Goal: Task Accomplishment & Management: Manage account settings

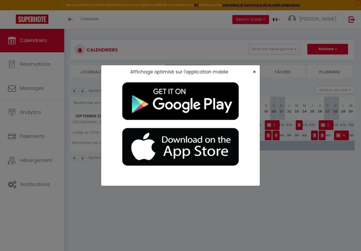
click at [253, 69] on span "×" at bounding box center [254, 71] width 3 height 7
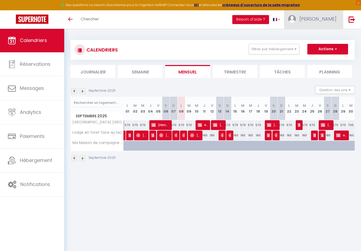
click at [319, 21] on span "[PERSON_NAME]" at bounding box center [317, 19] width 37 height 7
click at [316, 37] on link "Paramètres" at bounding box center [321, 36] width 39 height 9
select select "28"
select select "fr"
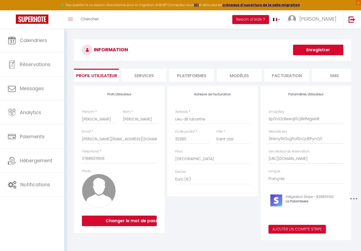
drag, startPoint x: 191, startPoint y: 75, endPoint x: 225, endPoint y: 110, distance: 48.5
click at [191, 75] on li "Plateformes" at bounding box center [191, 75] width 45 height 13
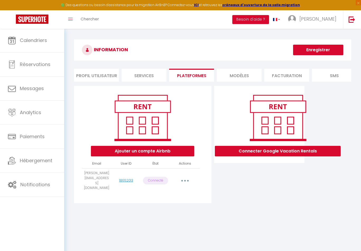
click at [184, 176] on button "button" at bounding box center [184, 180] width 15 height 8
click at [169, 209] on link "Reconnecter le compte" at bounding box center [161, 211] width 58 height 9
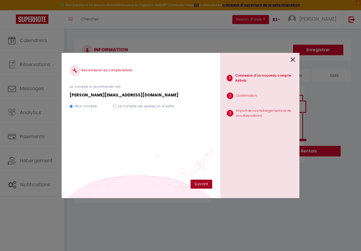
click at [201, 180] on button "Suivant" at bounding box center [201, 184] width 22 height 9
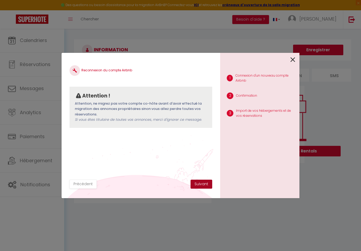
click at [200, 183] on button "Suivant" at bounding box center [201, 184] width 22 height 9
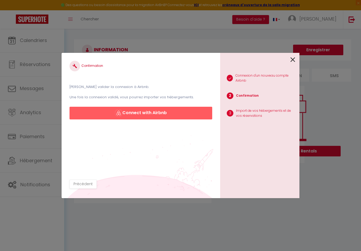
click at [134, 110] on button "Connect with Airbnb" at bounding box center [140, 113] width 143 height 13
click at [159, 107] on button "Connect with Airbnb" at bounding box center [140, 113] width 143 height 13
click at [133, 111] on button "Connect with Airbnb" at bounding box center [140, 113] width 143 height 13
click at [136, 108] on button "Connect with Airbnb" at bounding box center [140, 113] width 143 height 13
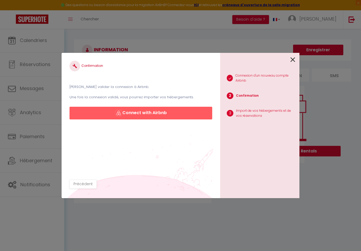
click at [136, 108] on button "Connect with Airbnb" at bounding box center [140, 113] width 143 height 13
click at [162, 115] on button "Connect with Airbnb" at bounding box center [140, 113] width 143 height 13
click at [161, 109] on button "Connect with Airbnb" at bounding box center [140, 113] width 143 height 13
click at [138, 111] on button "Connect with Airbnb" at bounding box center [140, 113] width 143 height 13
click at [293, 57] on icon at bounding box center [292, 60] width 5 height 8
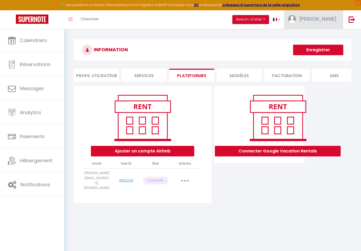
click at [332, 24] on link "[PERSON_NAME]" at bounding box center [313, 19] width 59 height 18
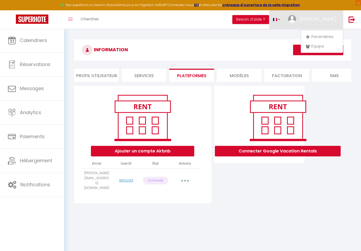
click at [295, 20] on div at bounding box center [180, 125] width 361 height 251
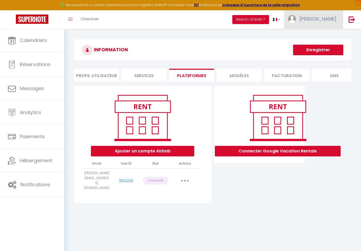
click at [329, 19] on span "[PERSON_NAME]" at bounding box center [317, 19] width 37 height 7
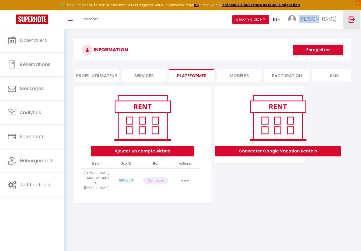
click at [355, 20] on link at bounding box center [351, 19] width 17 height 18
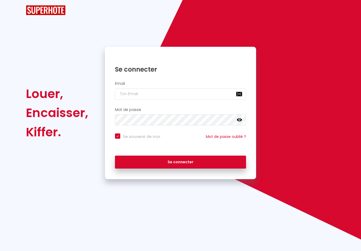
checkbox input "true"
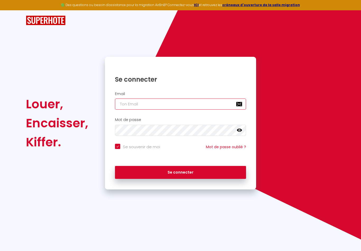
click at [172, 101] on input "email" at bounding box center [180, 103] width 131 height 11
type input "[PERSON_NAME][EMAIL_ADDRESS][DOMAIN_NAME]"
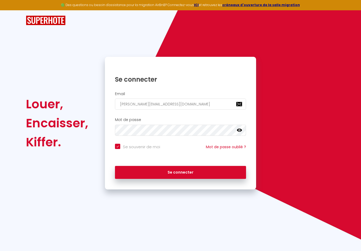
click at [180, 171] on button "Se connecter" at bounding box center [180, 172] width 131 height 13
checkbox input "true"
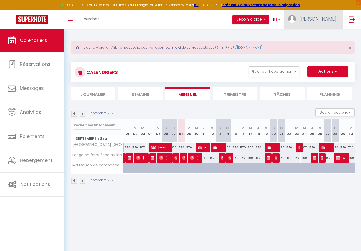
click at [327, 16] on span "[PERSON_NAME]" at bounding box center [317, 19] width 37 height 7
click at [329, 37] on link "Paramètres" at bounding box center [321, 36] width 39 height 9
select select "28"
select select "fr"
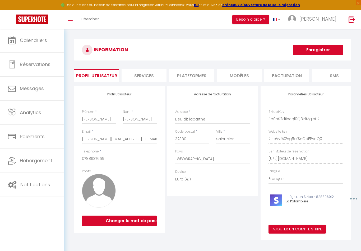
click at [184, 76] on li "Plateformes" at bounding box center [191, 75] width 45 height 13
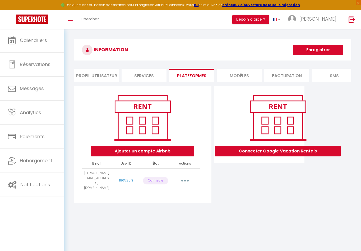
click at [184, 176] on button "button" at bounding box center [184, 180] width 15 height 8
click at [158, 209] on link "Reconnecter le compte" at bounding box center [161, 211] width 58 height 9
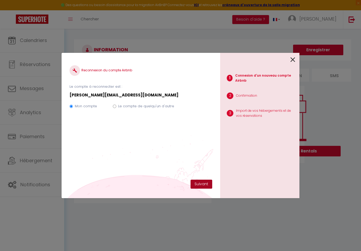
click at [204, 183] on button "Suivant" at bounding box center [201, 184] width 22 height 9
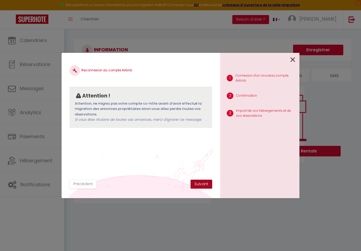
drag, startPoint x: 204, startPoint y: 187, endPoint x: 207, endPoint y: 186, distance: 3.5
click at [204, 187] on button "Suivant" at bounding box center [201, 184] width 22 height 9
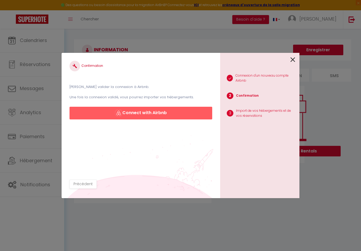
click at [177, 116] on button "Connect with Airbnb" at bounding box center [140, 113] width 143 height 13
click at [135, 112] on button "Connect with Airbnb" at bounding box center [140, 113] width 143 height 13
click at [154, 113] on button "Connect with Airbnb" at bounding box center [140, 113] width 143 height 13
click at [154, 114] on button "Connect with Airbnb" at bounding box center [140, 113] width 143 height 13
click at [97, 115] on button "Connect with Airbnb" at bounding box center [140, 113] width 143 height 13
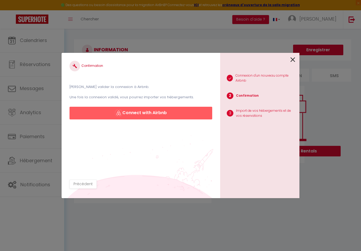
click at [153, 115] on button "Connect with Airbnb" at bounding box center [140, 113] width 143 height 13
click at [159, 112] on button "Connect with Airbnb" at bounding box center [140, 113] width 143 height 13
click at [145, 114] on button "Connect with Airbnb" at bounding box center [140, 113] width 143 height 13
click at [155, 112] on button "Connect with Airbnb" at bounding box center [140, 113] width 143 height 13
drag, startPoint x: 263, startPoint y: 115, endPoint x: 246, endPoint y: 115, distance: 16.6
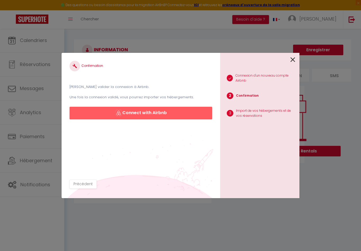
click at [261, 115] on p "Import de vos hébergements et de vos réservations" at bounding box center [265, 113] width 59 height 10
drag, startPoint x: 192, startPoint y: 116, endPoint x: 176, endPoint y: 119, distance: 16.1
click at [190, 116] on button "Connect with Airbnb" at bounding box center [140, 113] width 143 height 13
click at [146, 111] on button "Connect with Airbnb" at bounding box center [140, 113] width 143 height 13
click at [173, 115] on button "Connect with Airbnb" at bounding box center [140, 113] width 143 height 13
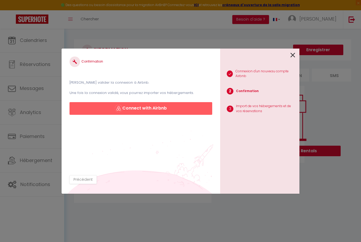
click at [171, 111] on button "Connect with Airbnb" at bounding box center [140, 108] width 143 height 13
click at [138, 113] on button "Connect with Airbnb" at bounding box center [140, 108] width 143 height 13
click at [132, 109] on button "Connect with Airbnb" at bounding box center [140, 108] width 143 height 13
click at [244, 90] on p "Confirmation" at bounding box center [247, 91] width 23 height 5
click at [244, 112] on p "Import de vos hébergements et de vos réservations" at bounding box center [265, 109] width 59 height 10
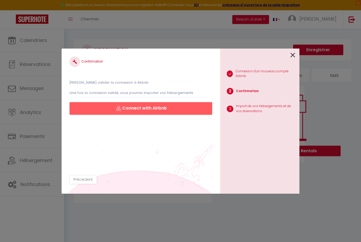
click at [169, 114] on button "Connect with Airbnb" at bounding box center [140, 108] width 143 height 13
click at [185, 112] on button "Connect with Airbnb" at bounding box center [140, 108] width 143 height 13
click at [292, 55] on icon at bounding box center [292, 55] width 5 height 8
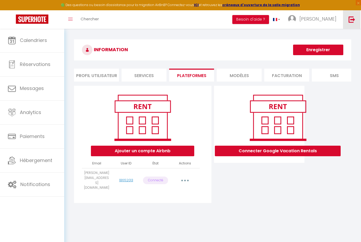
click at [351, 20] on img at bounding box center [351, 19] width 7 height 7
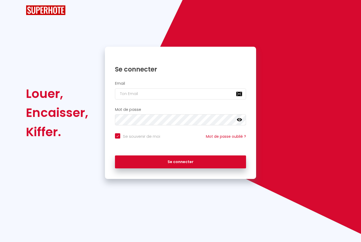
checkbox input "true"
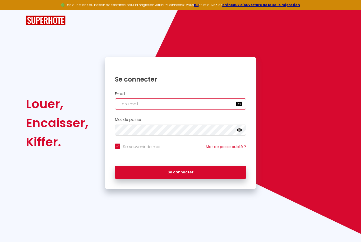
click at [198, 107] on input "email" at bounding box center [180, 103] width 131 height 11
type input "[PERSON_NAME][EMAIL_ADDRESS][DOMAIN_NAME]"
click at [210, 173] on button "Se connecter" at bounding box center [180, 172] width 131 height 13
checkbox input "true"
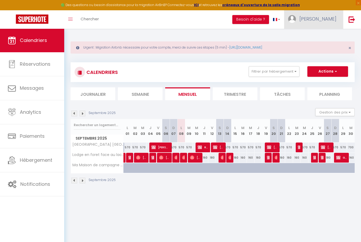
click at [331, 20] on span "[PERSON_NAME]" at bounding box center [317, 19] width 37 height 7
click at [316, 35] on link "Paramètres" at bounding box center [321, 36] width 39 height 9
select select "28"
select select "fr"
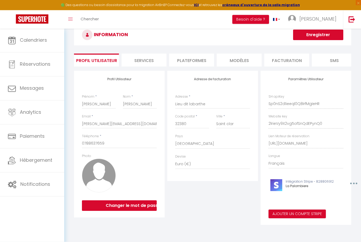
scroll to position [29, 0]
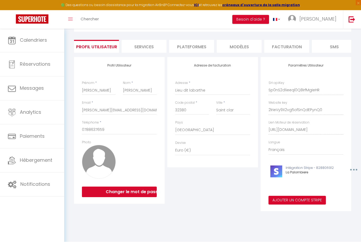
click at [199, 46] on li "Plateformes" at bounding box center [191, 46] width 45 height 13
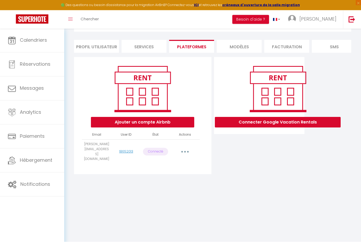
scroll to position [29, 0]
click at [183, 148] on button "button" at bounding box center [184, 152] width 15 height 8
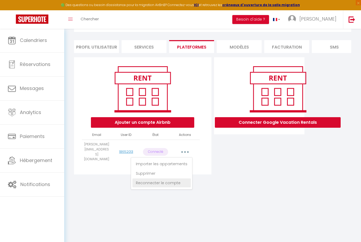
click at [173, 181] on link "Reconnecter le compte" at bounding box center [161, 182] width 58 height 9
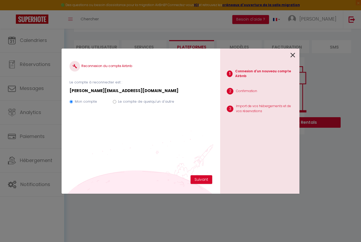
click at [115, 103] on input "Le compte de quelqu'un d'autre" at bounding box center [114, 101] width 3 height 3
radio input "true"
radio input "false"
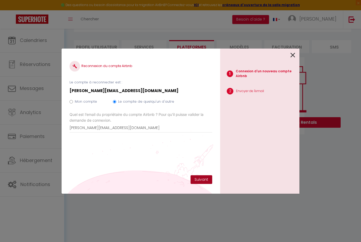
click at [199, 184] on button "Suivant" at bounding box center [201, 179] width 22 height 9
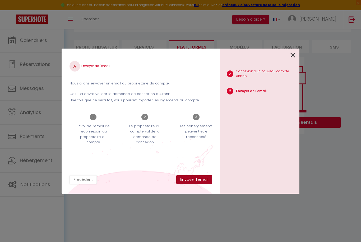
click at [197, 184] on button "Envoyer l'email" at bounding box center [194, 179] width 36 height 9
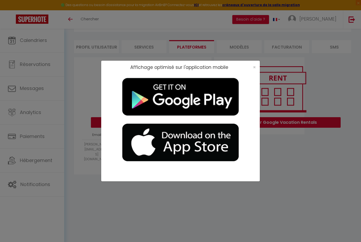
scroll to position [9, 0]
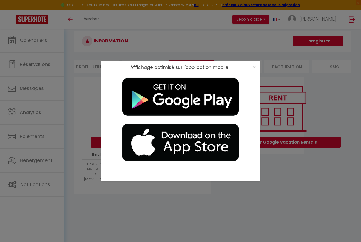
drag, startPoint x: 253, startPoint y: 68, endPoint x: 256, endPoint y: 61, distance: 7.5
click at [253, 67] on span "×" at bounding box center [254, 67] width 3 height 7
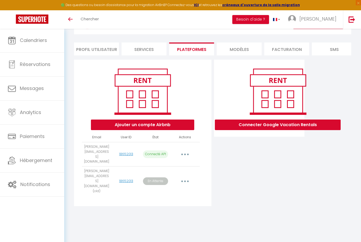
click at [187, 151] on button "button" at bounding box center [184, 154] width 15 height 8
click at [181, 162] on link "Importer les appartements" at bounding box center [161, 166] width 58 height 9
select select "34749"
select select "74691"
select select "74690"
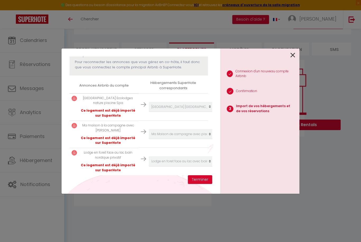
scroll to position [71, 0]
click at [199, 182] on button "Terminer" at bounding box center [200, 179] width 24 height 9
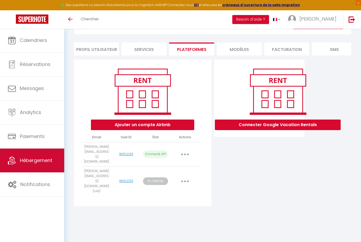
click at [29, 149] on link "Hébergement" at bounding box center [32, 161] width 64 height 24
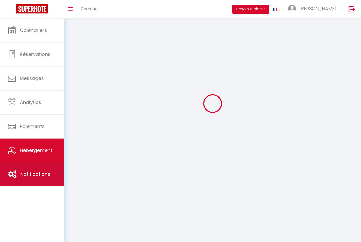
scroll to position [17, 0]
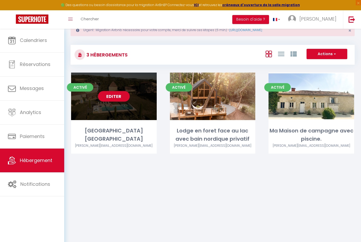
click at [129, 116] on div "Editer" at bounding box center [114, 97] width 86 height 48
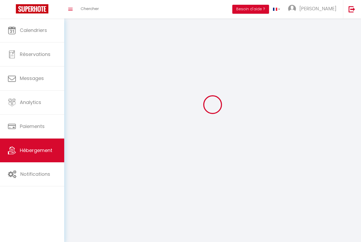
select select "1"
select select
select select "28"
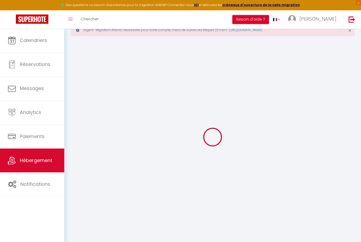
select select
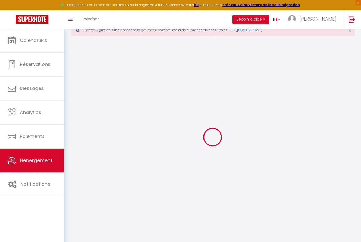
select select
checkbox input "false"
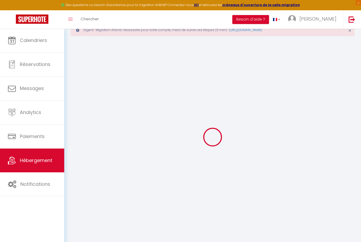
select select
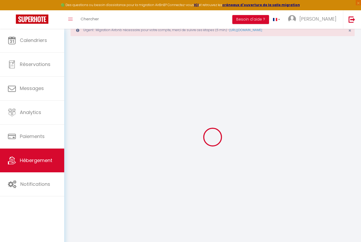
select select
checkbox input "false"
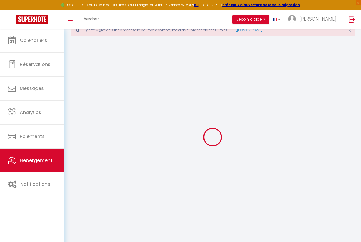
checkbox input "false"
select select
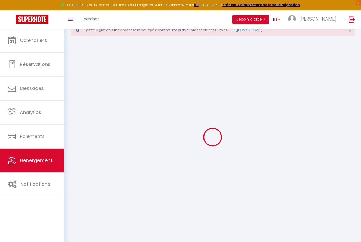
select select
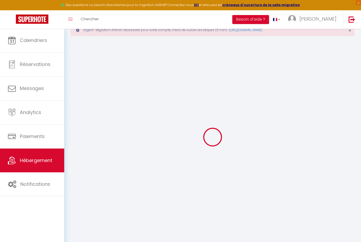
checkbox input "false"
select select
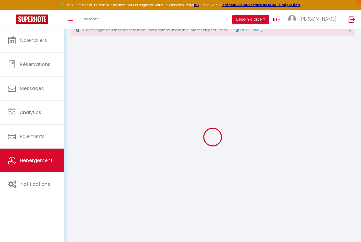
select select
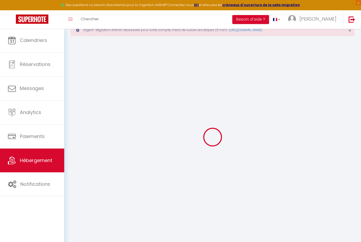
select select
checkbox input "false"
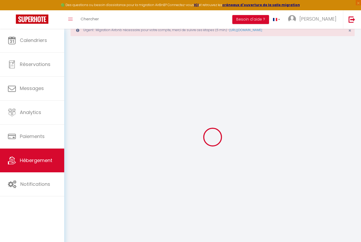
checkbox input "false"
select select
type input "[GEOGRAPHIC_DATA] [GEOGRAPHIC_DATA]"
type input "La Palombière"
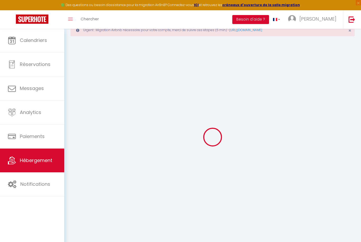
type input "Lieu dit labarthe"
type input "32380"
type input "Saint clar"
select select "houses"
select select "30"
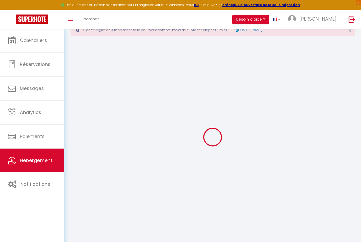
select select "12"
select select "7"
type input "1500"
type input "40"
type input "300"
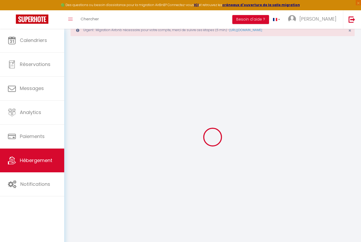
type input "4.50"
type input "5.50"
type input "5000"
type input "10"
select select
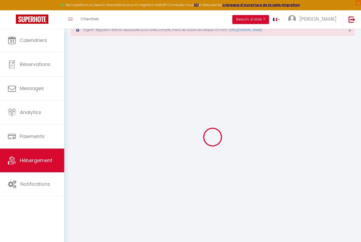
select select
type input "Labarthe"
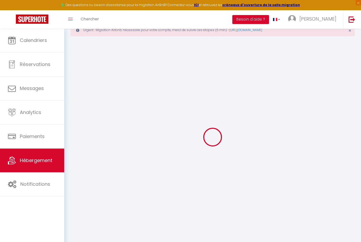
type input "32380"
type input "Saint-Clar"
type input "[PERSON_NAME][EMAIL_ADDRESS][DOMAIN_NAME]"
select select "6708"
checkbox input "true"
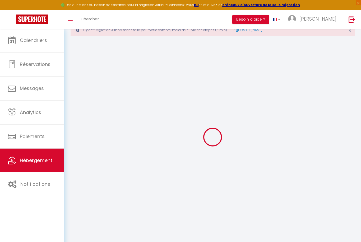
checkbox input "false"
radio input "true"
type input "0"
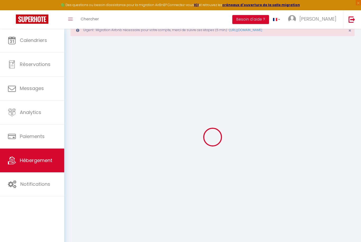
type input "0"
select select "cottage"
select select
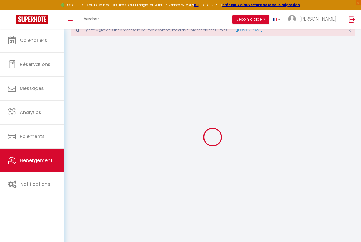
select select
checkbox input "true"
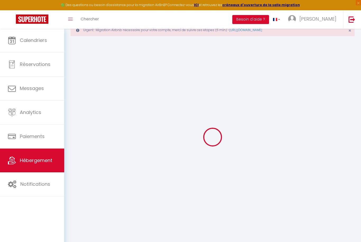
checkbox input "false"
select select
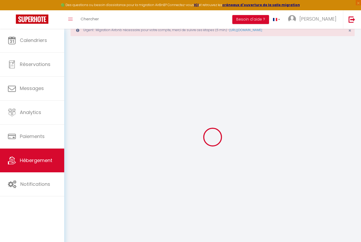
select select
checkbox input "true"
checkbox input "false"
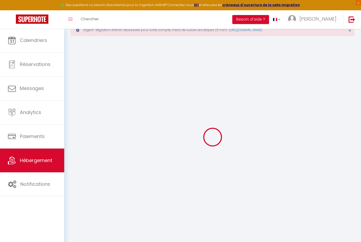
checkbox input "false"
checkbox input "true"
checkbox input "false"
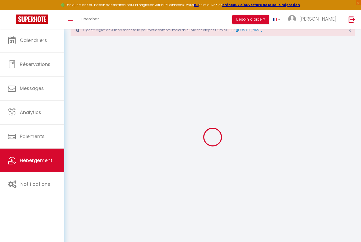
checkbox input "false"
checkbox input "true"
checkbox input "false"
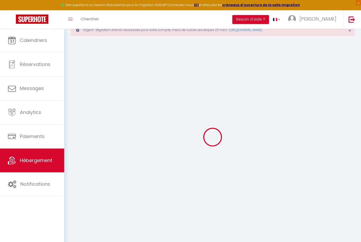
select select "17:00"
select select "20:00"
select select "10:00"
select select "30"
select select "120"
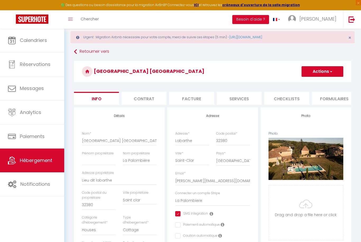
scroll to position [10, 0]
checkbox input "true"
checkbox input "false"
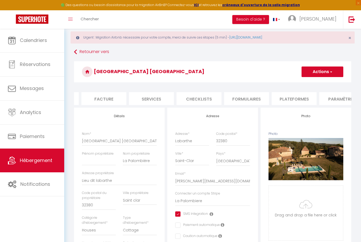
scroll to position [0, 89]
click at [297, 97] on li "Plateformes" at bounding box center [292, 98] width 45 height 13
select select
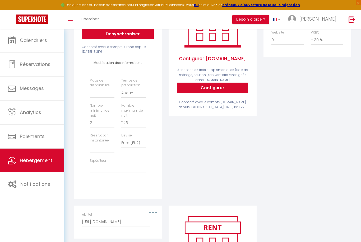
scroll to position [130, 0]
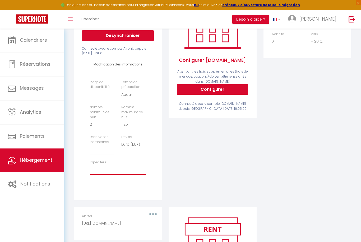
click at [118, 167] on select "[PERSON_NAME][EMAIL_ADDRESS][DOMAIN_NAME] [PERSON_NAME][EMAIL_ADDRESS][DOMAIN_N…" at bounding box center [118, 170] width 56 height 10
select select "4721"
select select
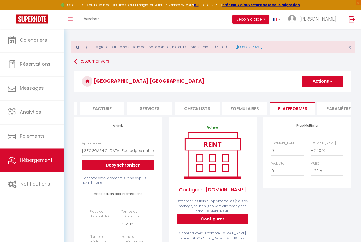
scroll to position [0, 0]
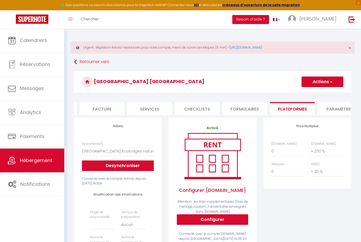
click at [316, 78] on button "Actions" at bounding box center [322, 82] width 42 height 11
click at [314, 95] on link "Enregistrer" at bounding box center [322, 93] width 42 height 7
select select
select select "EUR"
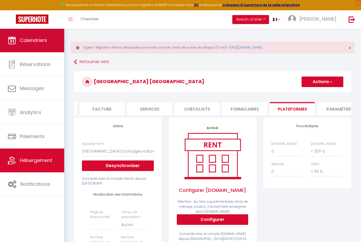
click at [41, 49] on link "Calendriers" at bounding box center [32, 41] width 64 height 24
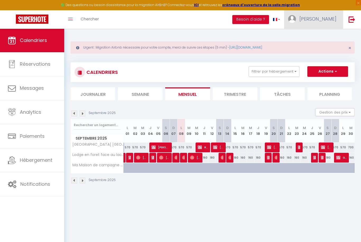
click at [325, 24] on link "[PERSON_NAME]" at bounding box center [313, 19] width 59 height 18
click at [321, 35] on link "Paramètres" at bounding box center [321, 36] width 39 height 9
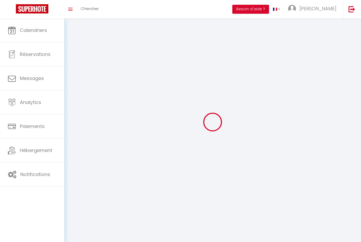
select select
type input "[PERSON_NAME]"
type input "0788637659"
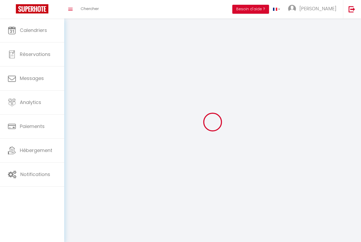
type input "Lieu dit labarthe"
type input "32380"
type input "Saint clar"
type input "Sp0nS2d1ieeql0Q8IrfMgIeHR"
type input "2lrieVy9X2vg5ofSnQdEPynQ0"
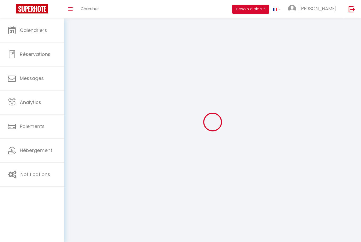
type input "[URL][DOMAIN_NAME]"
select select "28"
select select "fr"
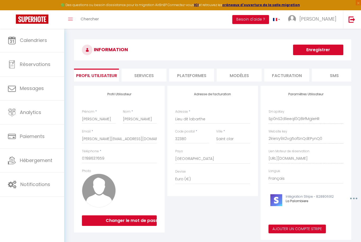
scroll to position [29, 0]
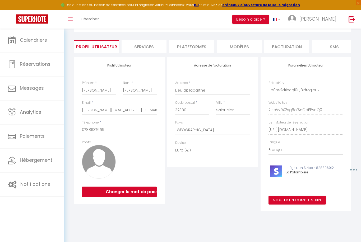
click at [195, 47] on li "Plateformes" at bounding box center [191, 46] width 45 height 13
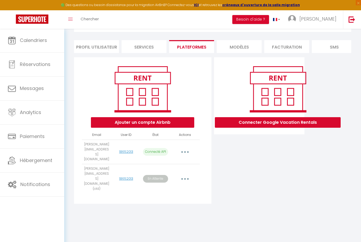
click at [182, 175] on button "button" at bounding box center [184, 179] width 15 height 8
click at [149, 205] on link "Supprimer" at bounding box center [160, 209] width 59 height 9
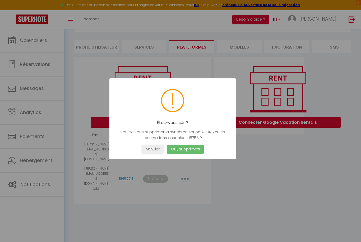
drag, startPoint x: 188, startPoint y: 157, endPoint x: 192, endPoint y: 158, distance: 4.4
click at [188, 154] on button "Oui, supprimez!" at bounding box center [185, 149] width 37 height 9
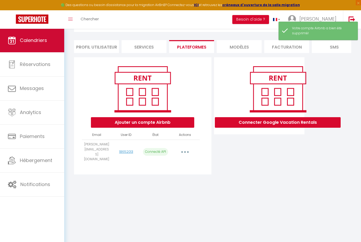
click at [31, 37] on link "Calendriers" at bounding box center [32, 41] width 64 height 24
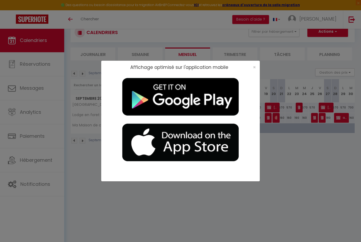
scroll to position [17, 0]
